Goal: Task Accomplishment & Management: Manage account settings

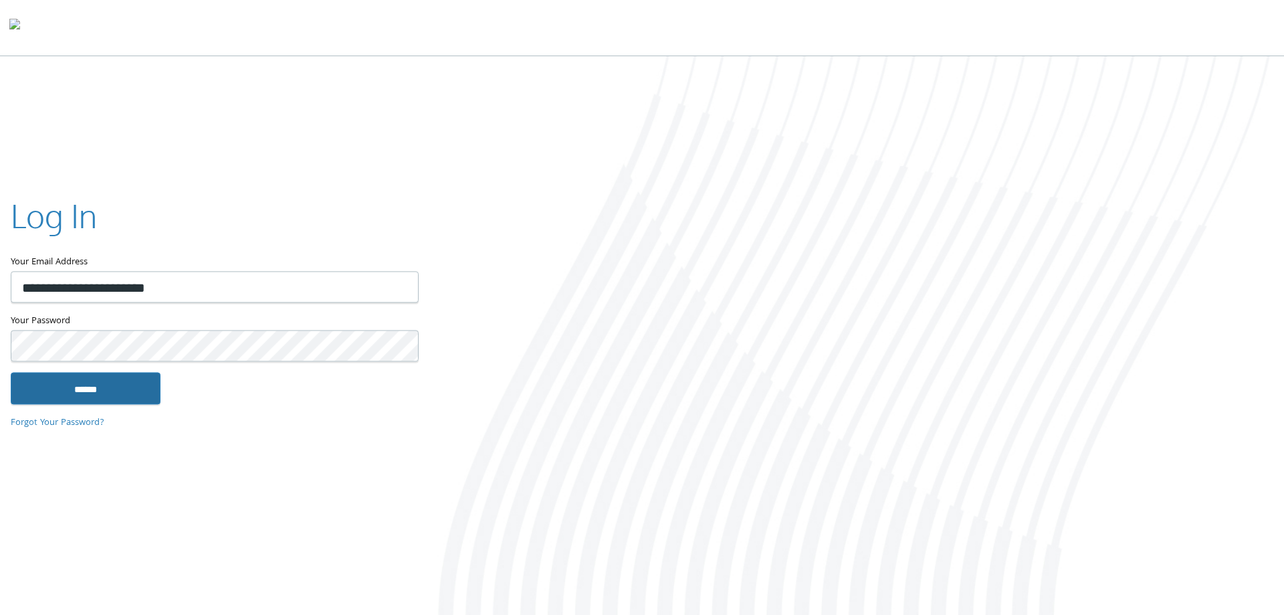
click at [121, 394] on input "******" at bounding box center [86, 388] width 150 height 32
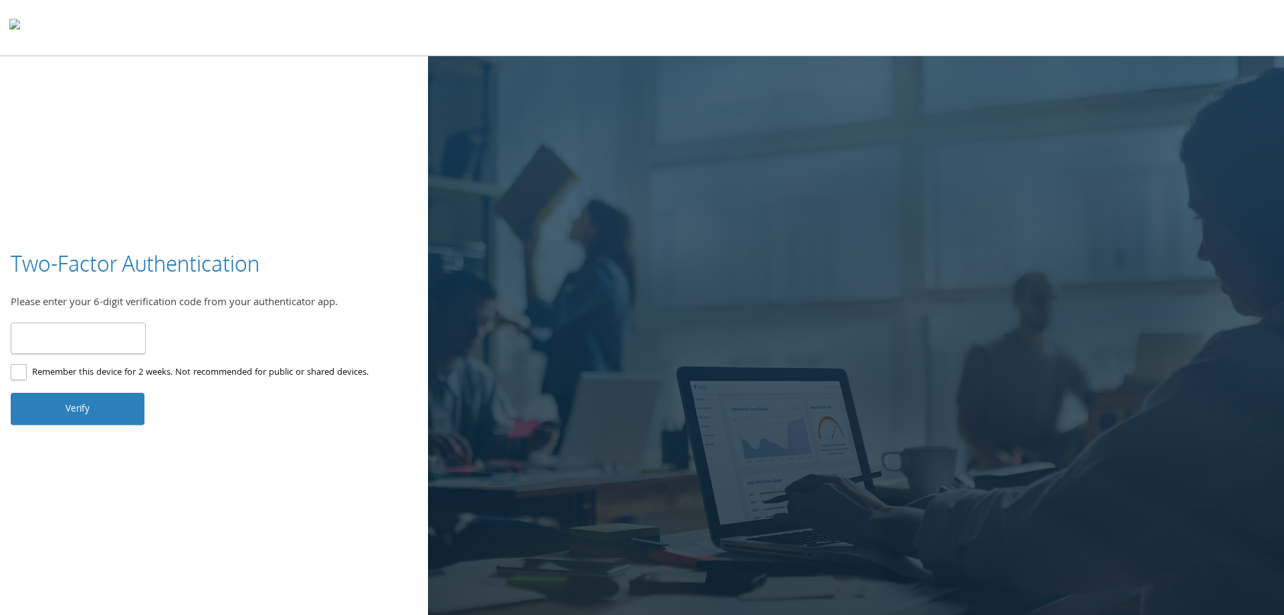
click at [82, 342] on input "number" at bounding box center [78, 337] width 135 height 31
type input "******"
